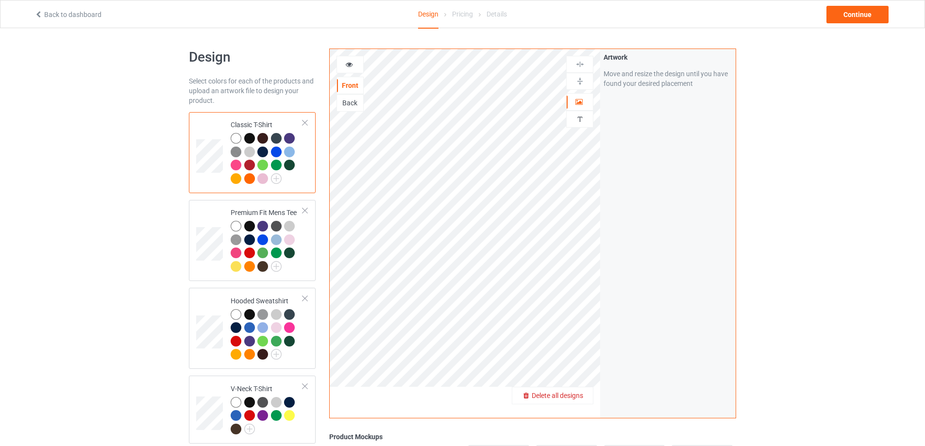
click at [575, 394] on span "Delete all designs" at bounding box center [557, 396] width 51 height 8
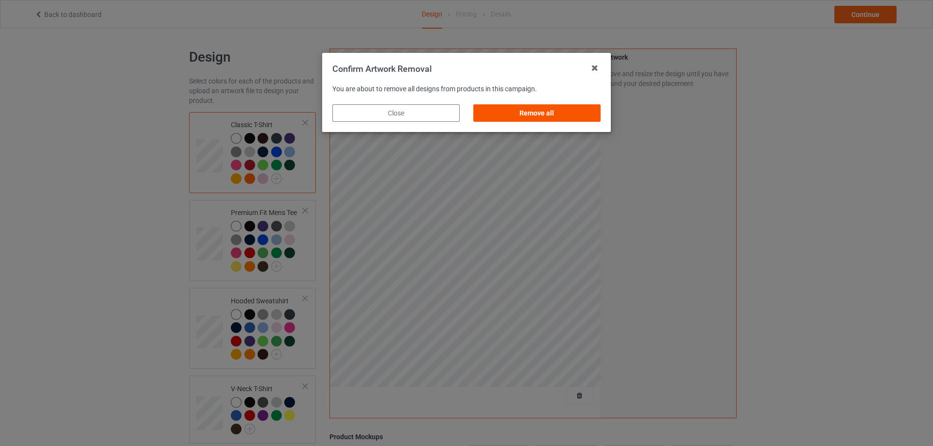
click at [545, 112] on div "Remove all" at bounding box center [536, 112] width 127 height 17
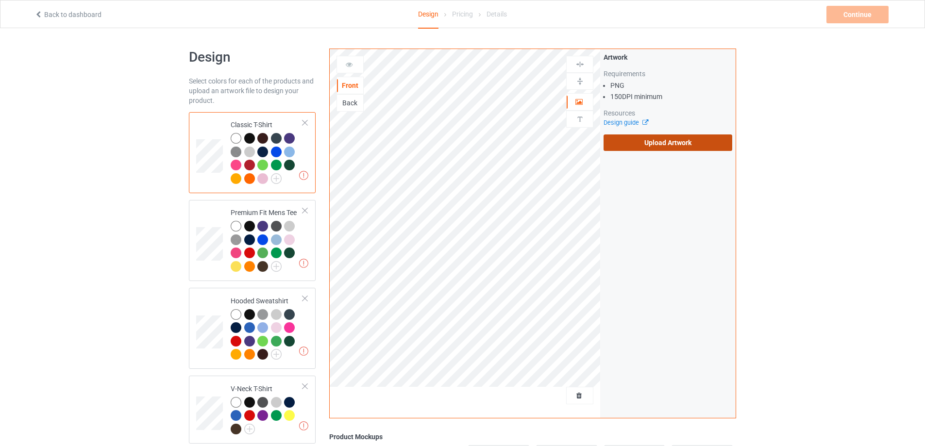
click at [639, 140] on label "Upload Artwork" at bounding box center [668, 143] width 129 height 17
click at [0, 0] on input "Upload Artwork" at bounding box center [0, 0] width 0 height 0
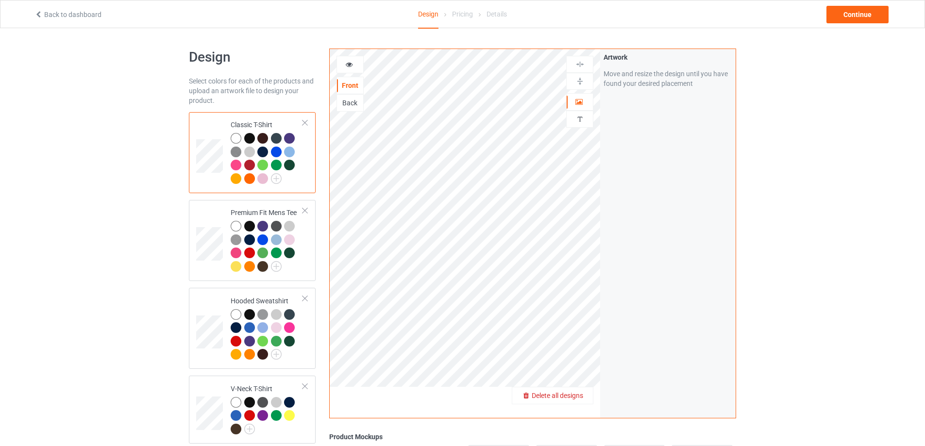
click at [579, 394] on span "Delete all designs" at bounding box center [557, 396] width 51 height 8
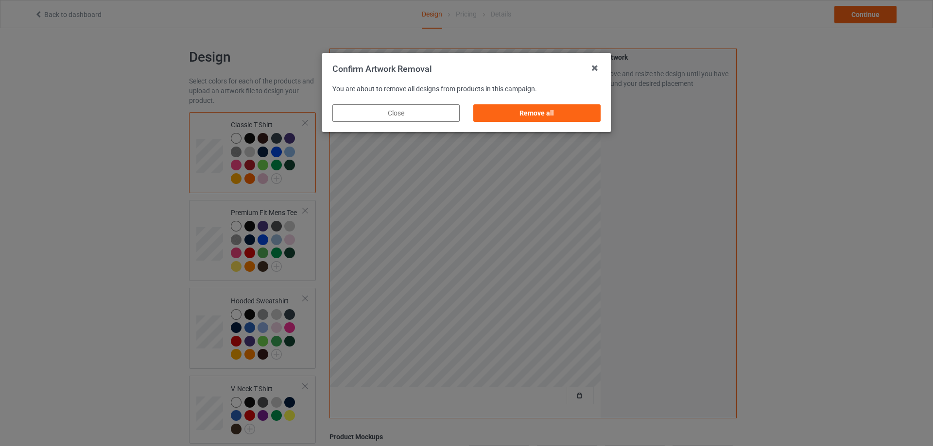
click at [537, 103] on div "Remove all" at bounding box center [536, 113] width 141 height 31
click at [541, 127] on div "Remove all" at bounding box center [536, 113] width 141 height 31
click at [544, 116] on div "Remove all" at bounding box center [536, 112] width 127 height 17
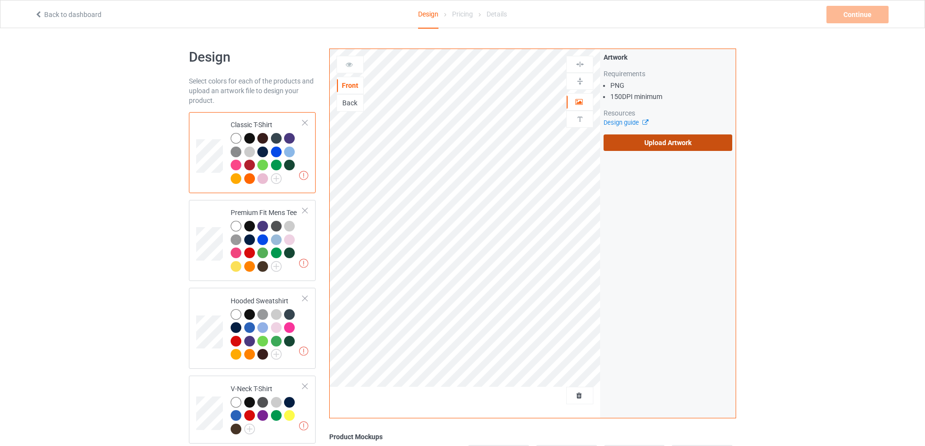
click at [675, 149] on label "Upload Artwork" at bounding box center [668, 143] width 129 height 17
click at [0, 0] on input "Upload Artwork" at bounding box center [0, 0] width 0 height 0
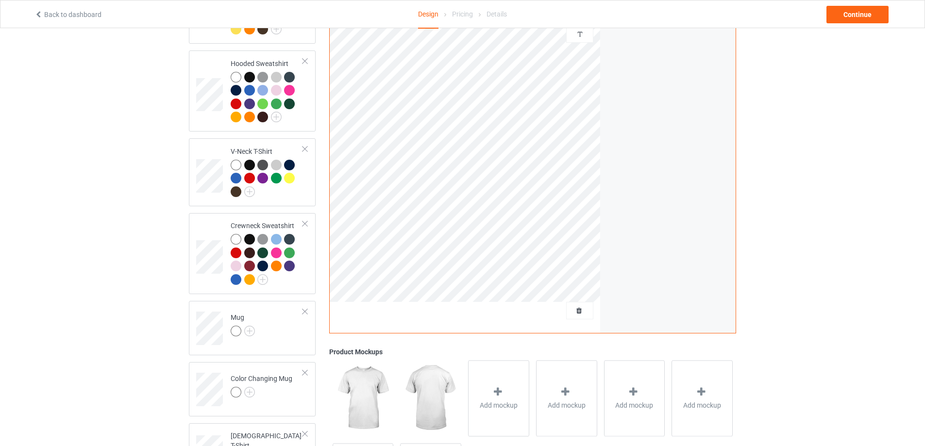
scroll to position [291, 0]
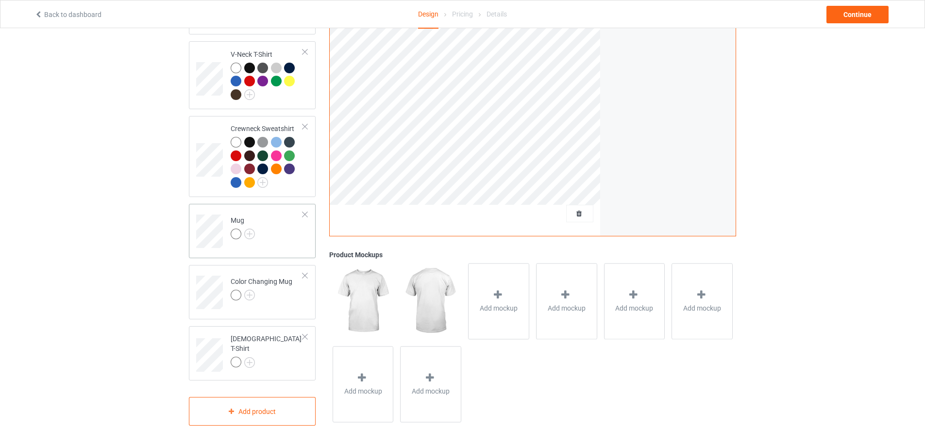
click at [288, 244] on td "Mug" at bounding box center [266, 228] width 83 height 40
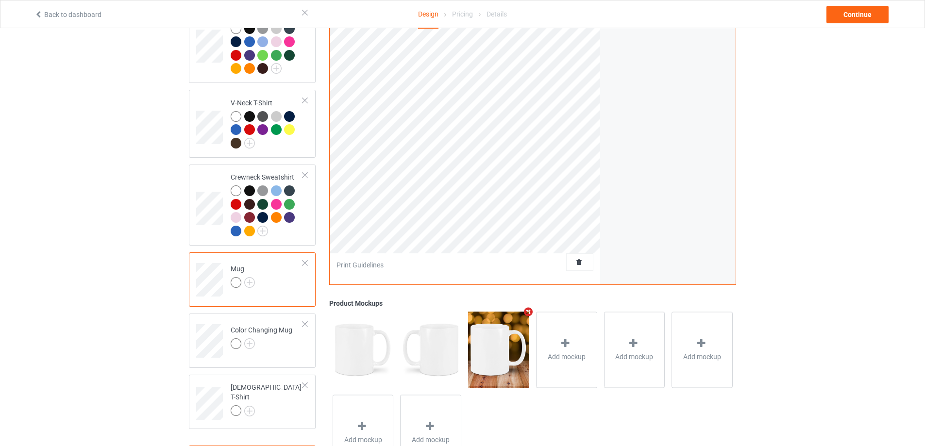
scroll to position [140, 0]
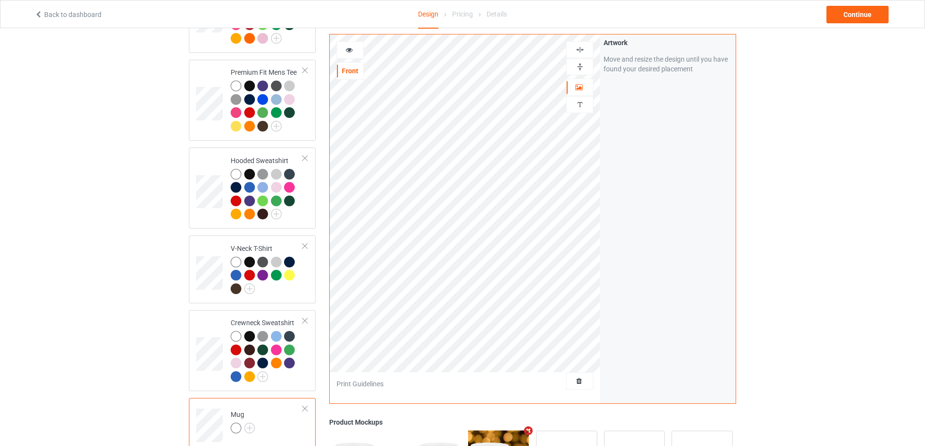
click at [579, 65] on img at bounding box center [580, 66] width 9 height 9
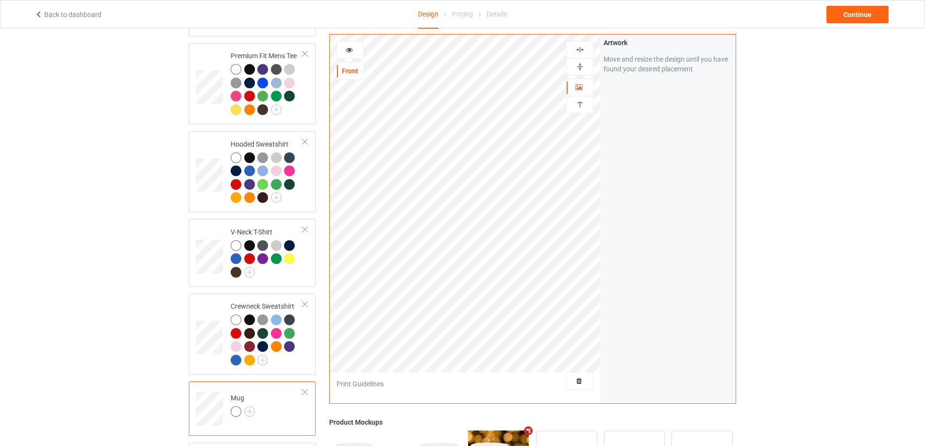
scroll to position [335, 0]
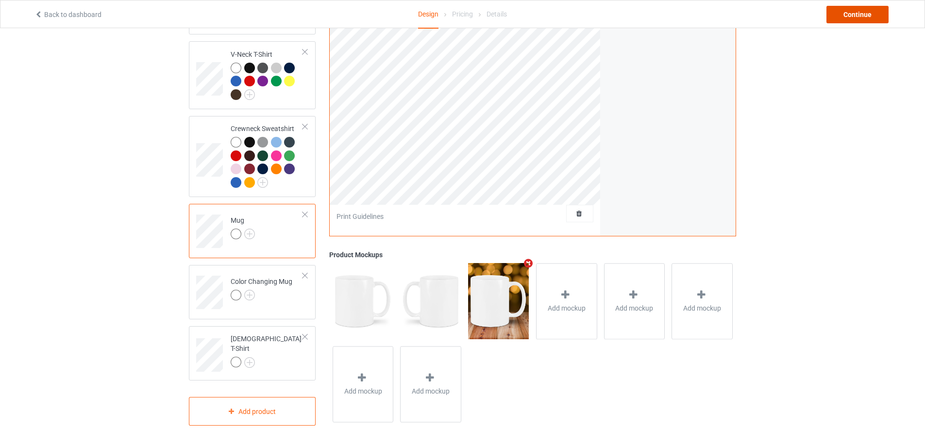
click at [844, 10] on div "Continue" at bounding box center [858, 14] width 62 height 17
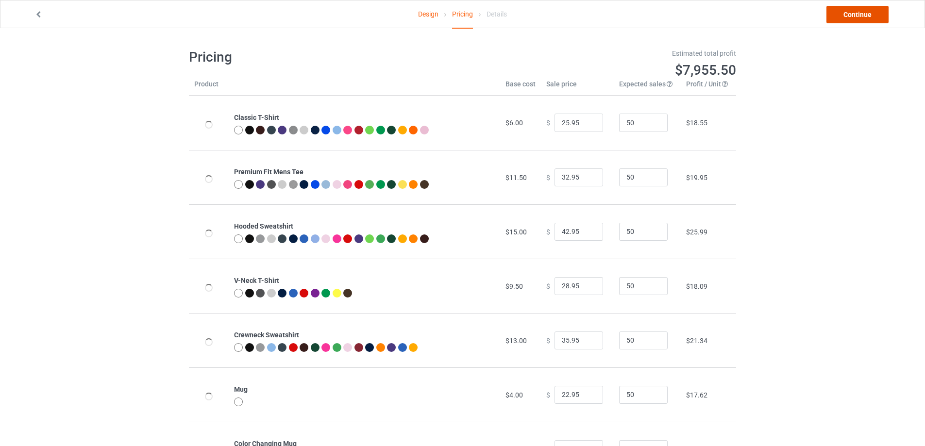
click at [848, 11] on link "Continue" at bounding box center [858, 14] width 62 height 17
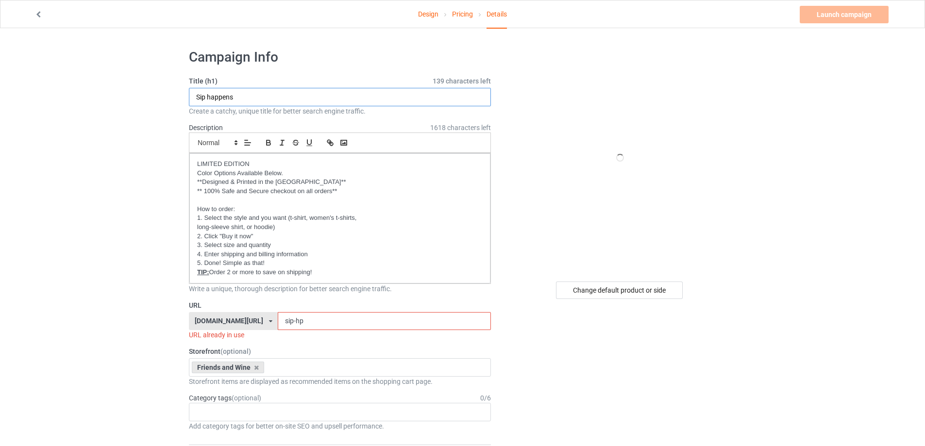
drag, startPoint x: 246, startPoint y: 93, endPoint x: 176, endPoint y: 97, distance: 69.6
type input "Drinking Together"
drag, startPoint x: 313, startPoint y: 320, endPoint x: 249, endPoint y: 318, distance: 63.6
click at [249, 318] on div "gift4family.com/ gift4family.com/ homely-gift.com/ homely-gift1960s.com/ teefuf…" at bounding box center [340, 321] width 302 height 18
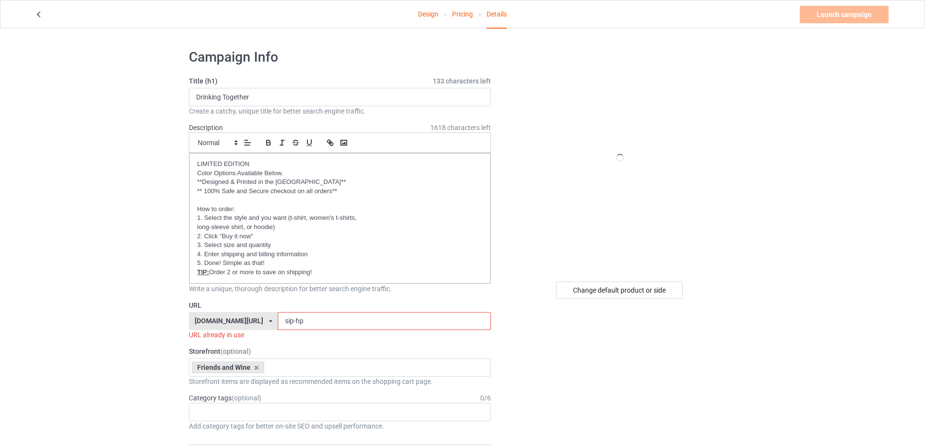
paste input "Drinking Together"
click at [291, 321] on input "Drinking Together" at bounding box center [384, 321] width 213 height 18
click at [296, 321] on input "Drinking Together" at bounding box center [384, 321] width 213 height 18
click at [295, 322] on input "Drinking Together" at bounding box center [384, 321] width 213 height 18
click at [321, 321] on input "Drink-Together" at bounding box center [384, 321] width 213 height 18
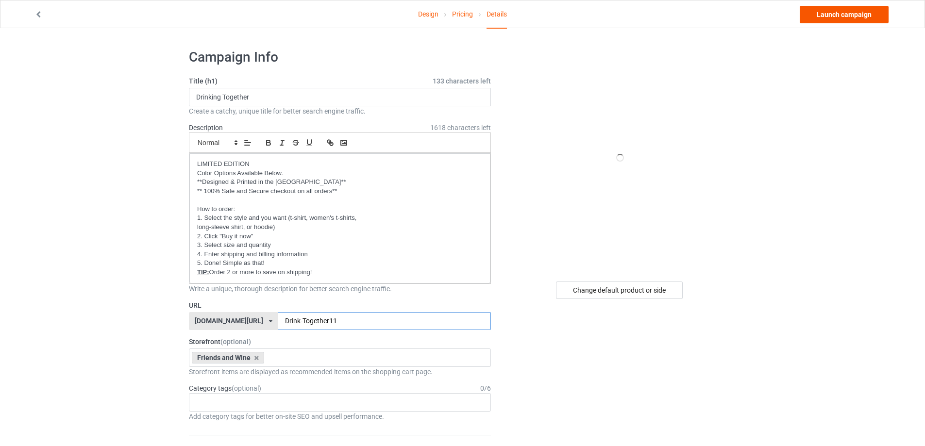
type input "Drink-Together11"
click at [865, 17] on link "Launch campaign" at bounding box center [844, 14] width 89 height 17
